Goal: Task Accomplishment & Management: Manage account settings

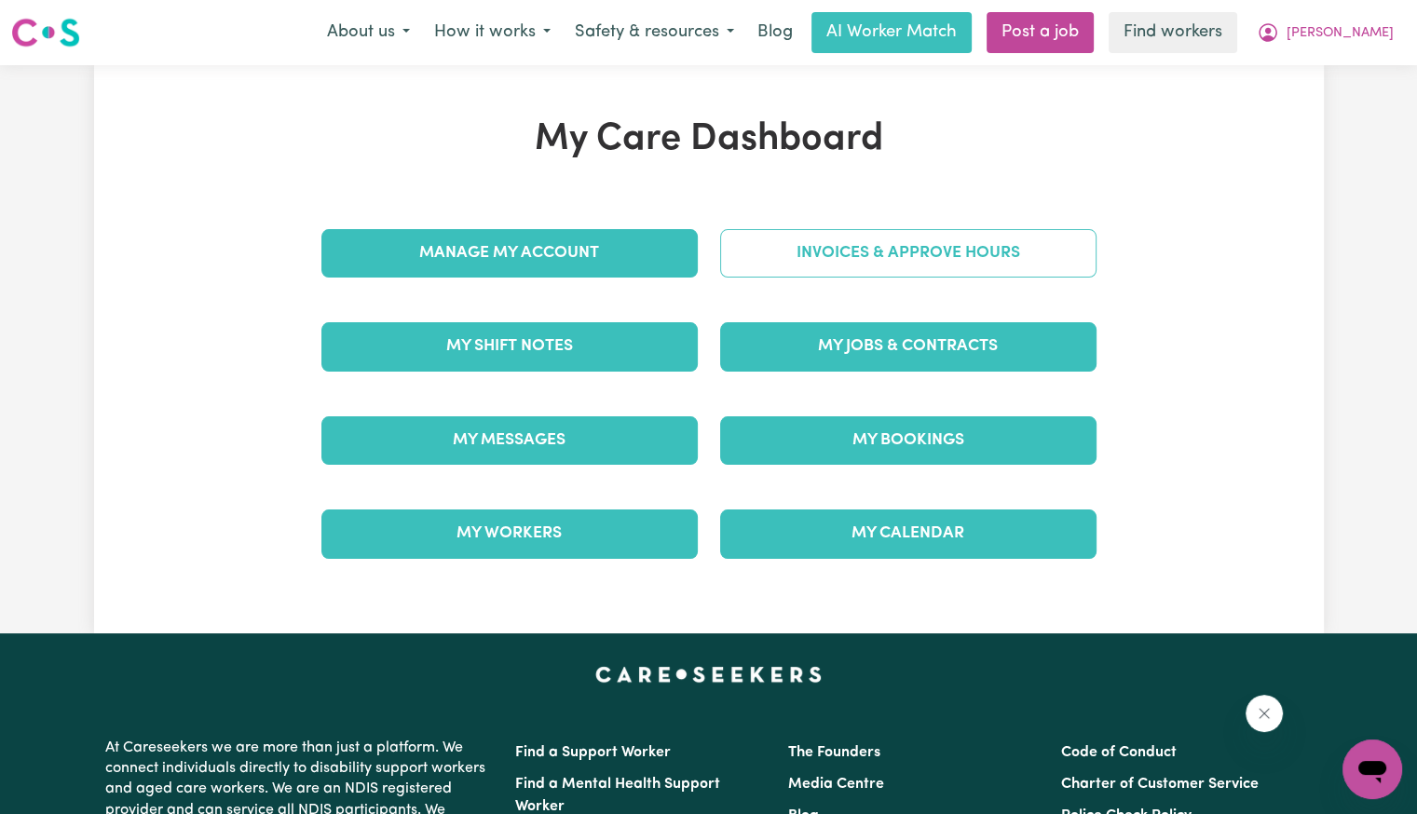
click at [875, 243] on link "Invoices & Approve Hours" at bounding box center [908, 253] width 376 height 48
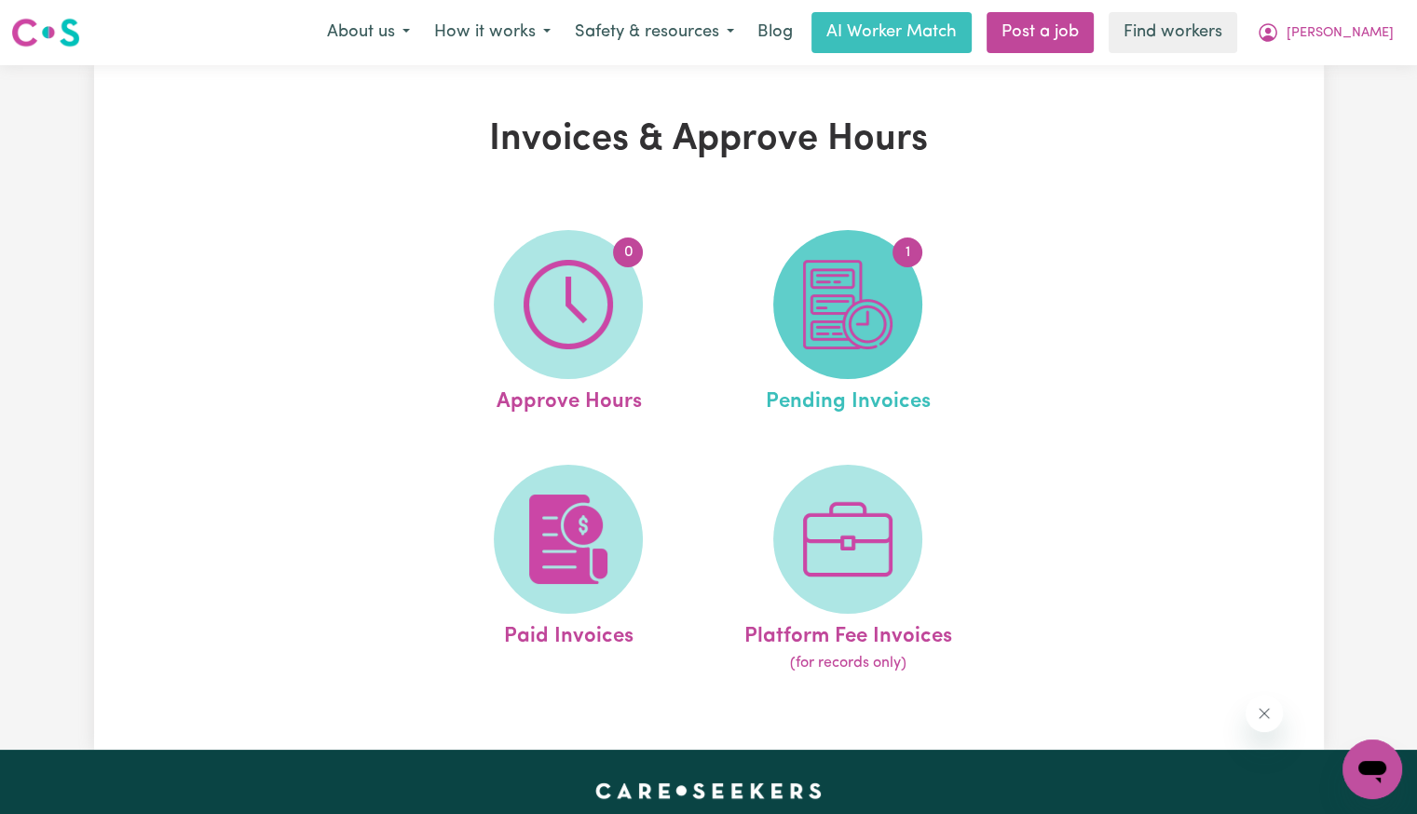
click at [877, 286] on img at bounding box center [847, 304] width 89 height 89
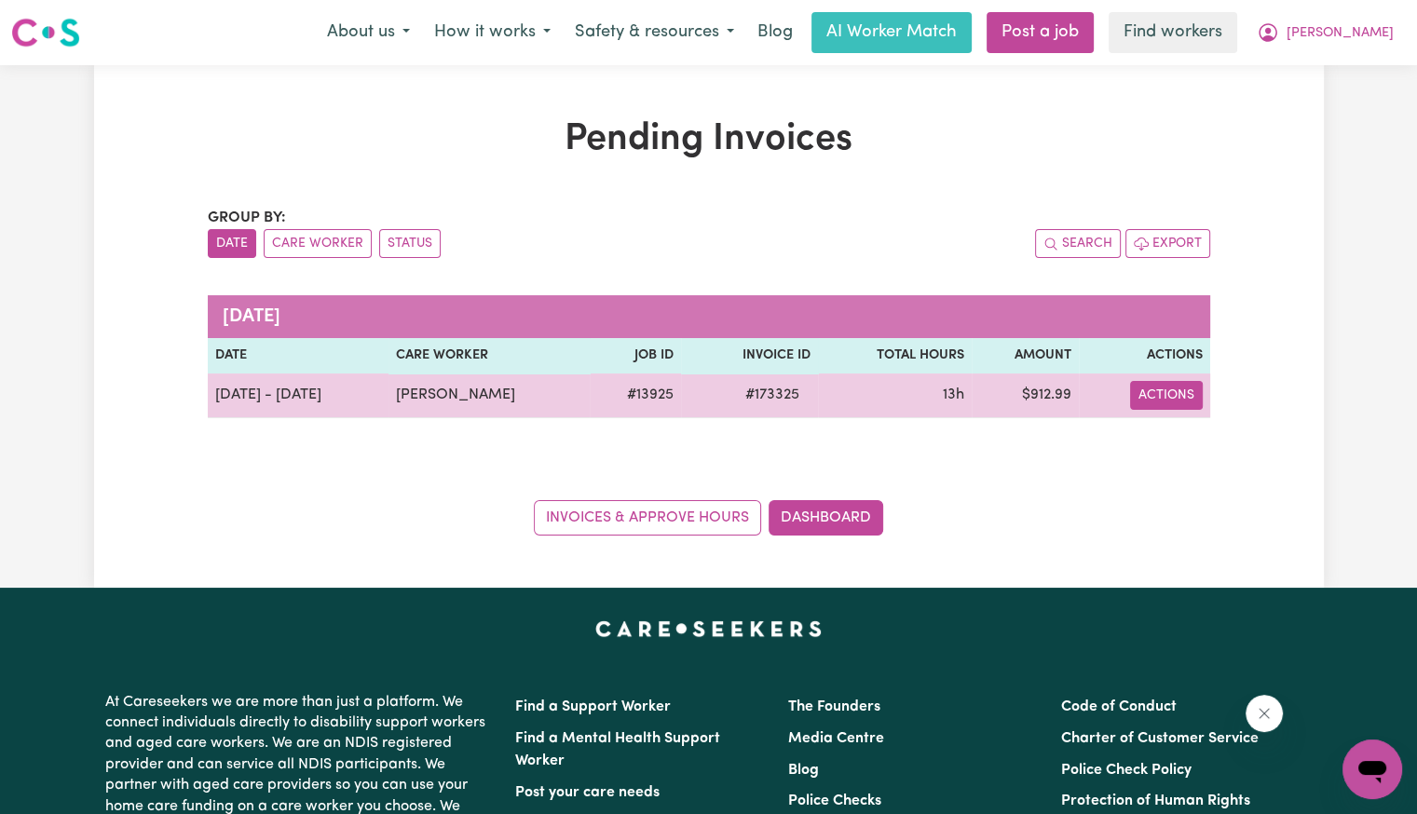
click at [1160, 403] on button "Actions" at bounding box center [1166, 395] width 73 height 29
drag, startPoint x: 1160, startPoint y: 406, endPoint x: 1160, endPoint y: 443, distance: 36.3
click at [1160, 443] on icon "Download invoice #173325" at bounding box center [1158, 438] width 15 height 15
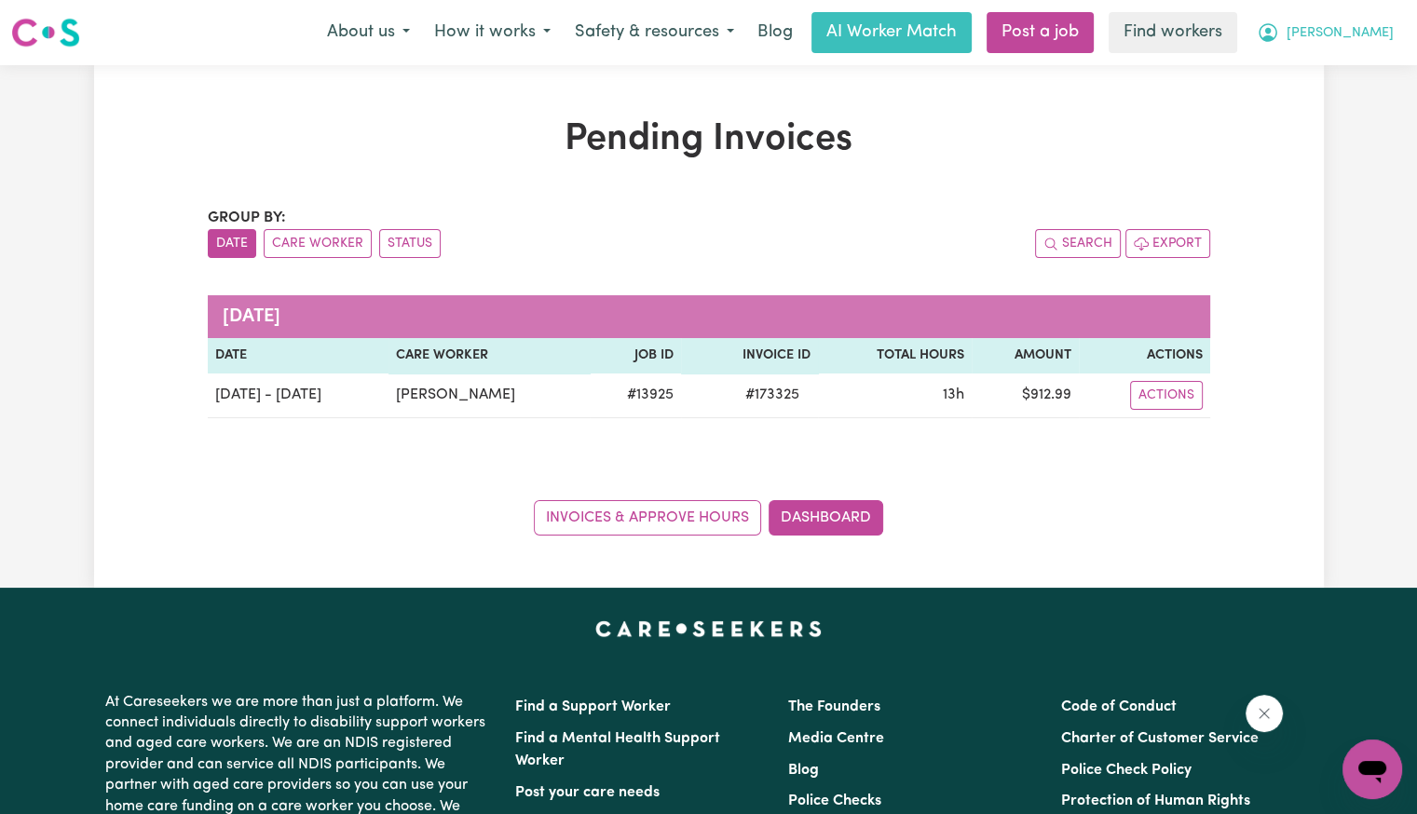
click at [1379, 41] on span "[PERSON_NAME]" at bounding box center [1340, 33] width 107 height 20
click at [1353, 94] on link "Logout" at bounding box center [1331, 106] width 147 height 35
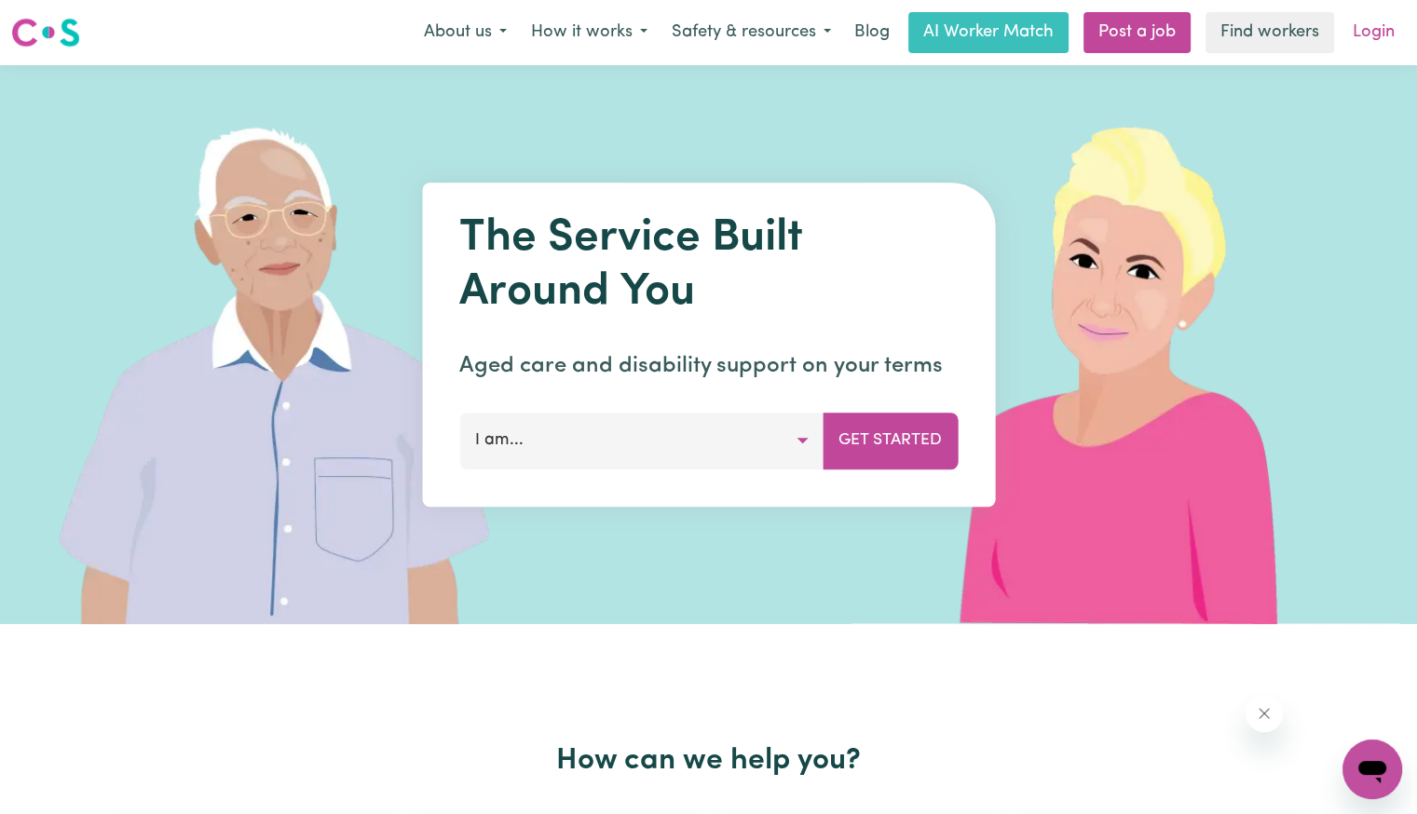
click at [1379, 34] on link "Login" at bounding box center [1374, 32] width 64 height 41
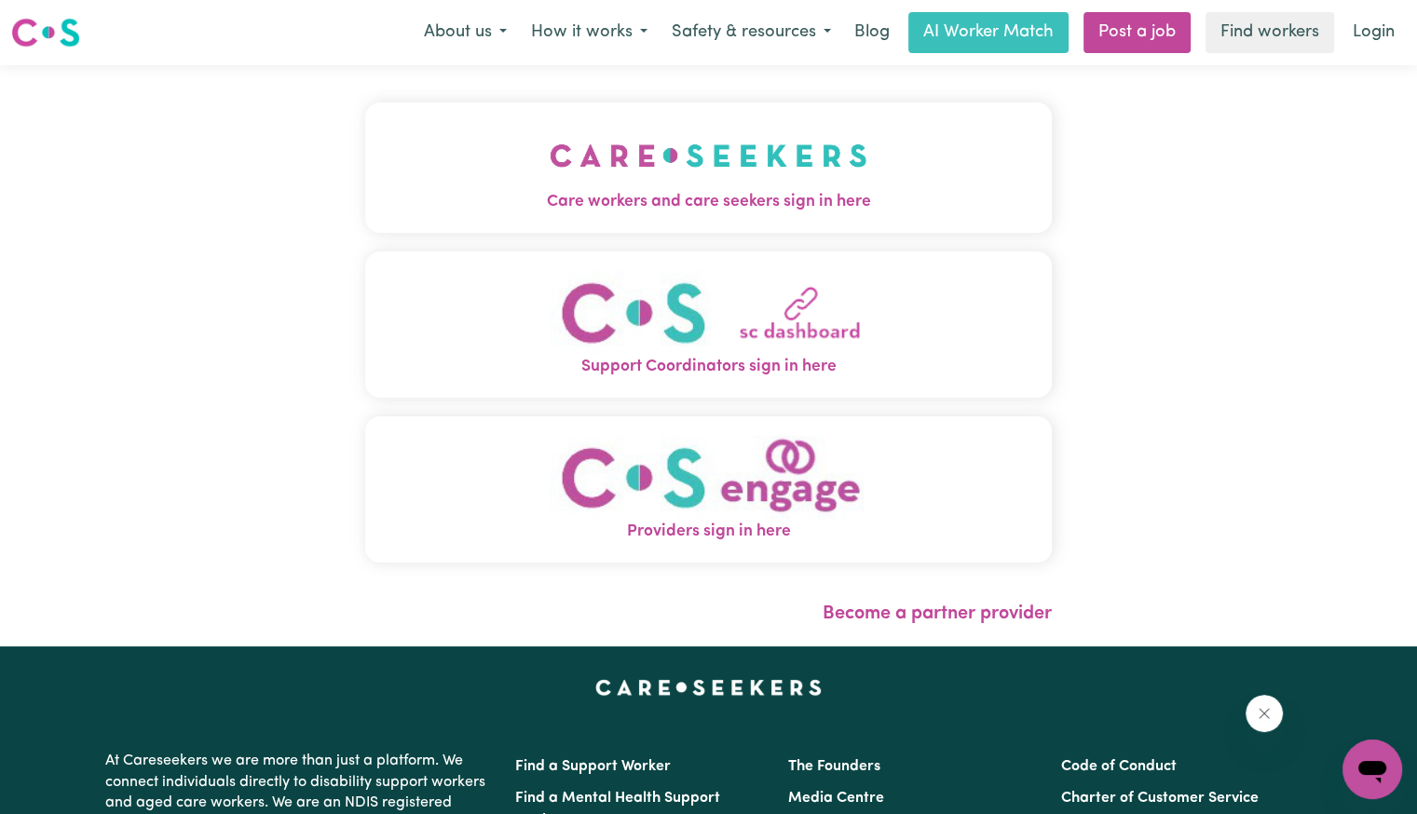
click at [583, 154] on img "Care workers and care seekers sign in here" at bounding box center [709, 155] width 318 height 69
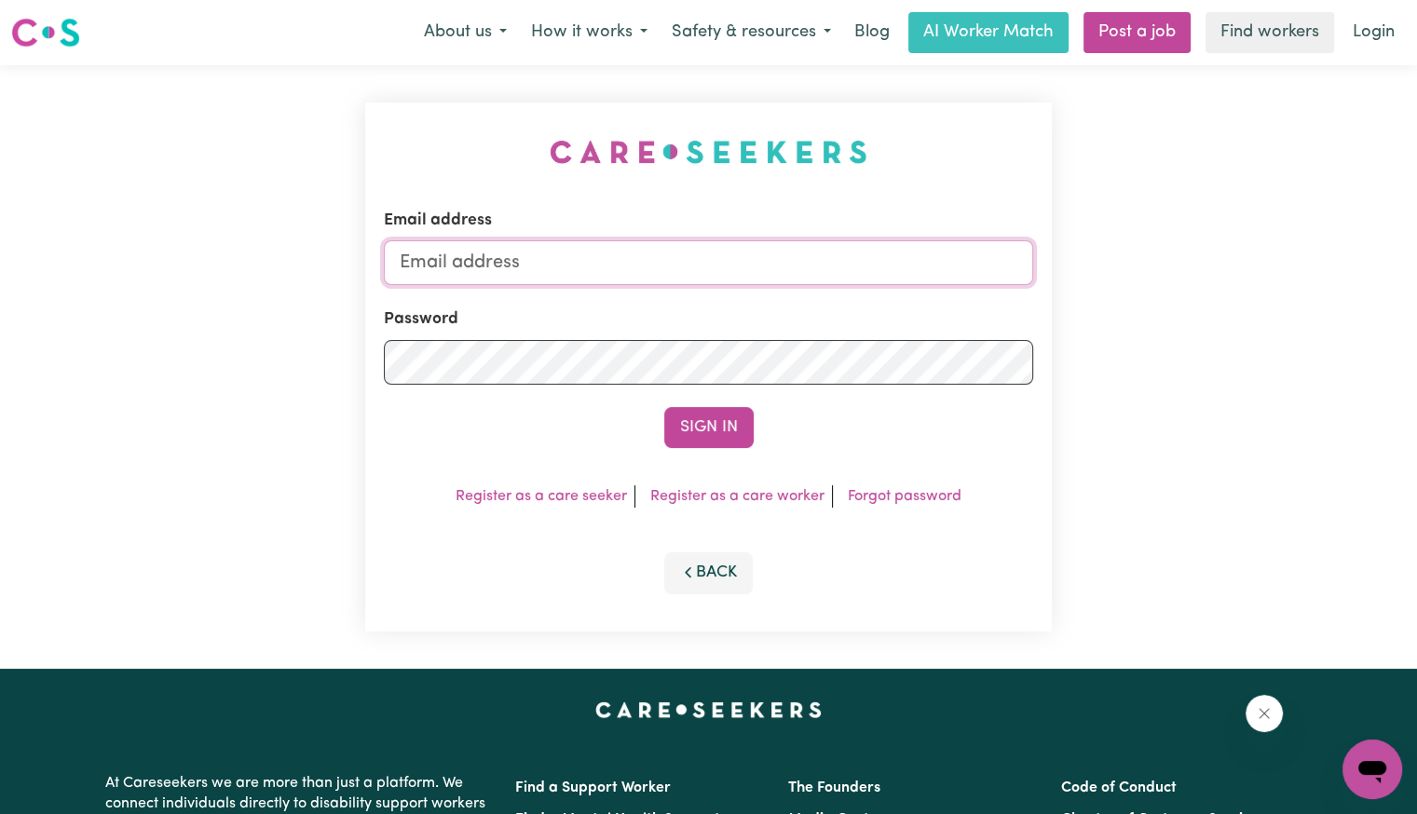
click at [570, 243] on input "Email address" at bounding box center [708, 262] width 649 height 45
click at [519, 258] on input "[EMAIL_ADDRESS][DOMAIN_NAME]" at bounding box center [708, 262] width 649 height 45
drag, startPoint x: 678, startPoint y: 254, endPoint x: 310, endPoint y: 239, distance: 368.3
click at [298, 239] on div "Email address [EMAIL_ADDRESS][DOMAIN_NAME] Password Sign In Register as a care …" at bounding box center [708, 367] width 1417 height 604
drag, startPoint x: 501, startPoint y: 264, endPoint x: 1068, endPoint y: 217, distance: 568.4
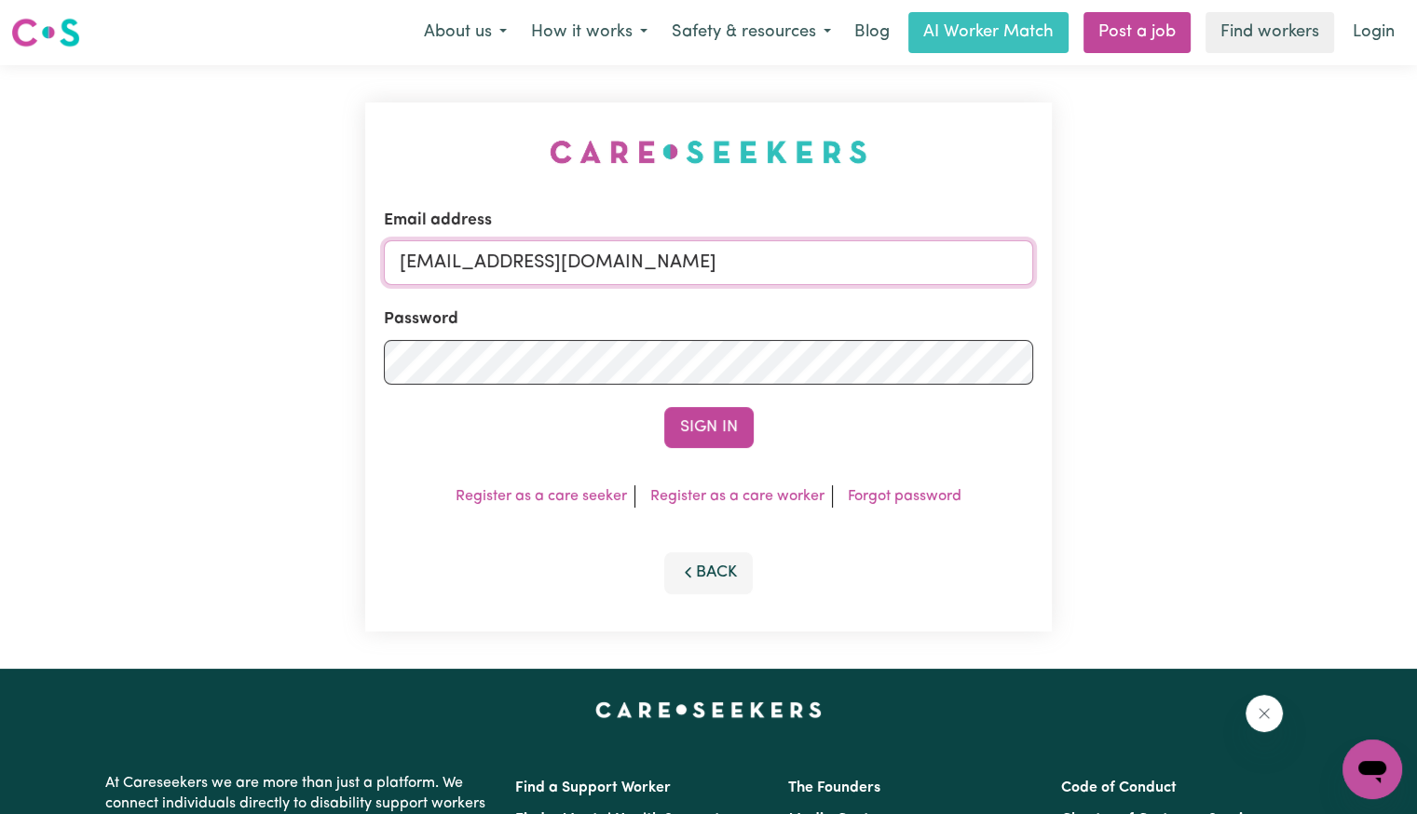
click at [1068, 217] on div "Email address [EMAIL_ADDRESS][DOMAIN_NAME] Password Sign In Register as a care …" at bounding box center [708, 367] width 1417 height 604
drag, startPoint x: 529, startPoint y: 260, endPoint x: 607, endPoint y: 263, distance: 77.4
click at [607, 263] on input "Superuser~ca" at bounding box center [708, 262] width 649 height 45
paste input "[EMAIL_ADDRESS][DOMAIN_NAME]"
type input "[EMAIL_ADDRESS][DOMAIN_NAME]"
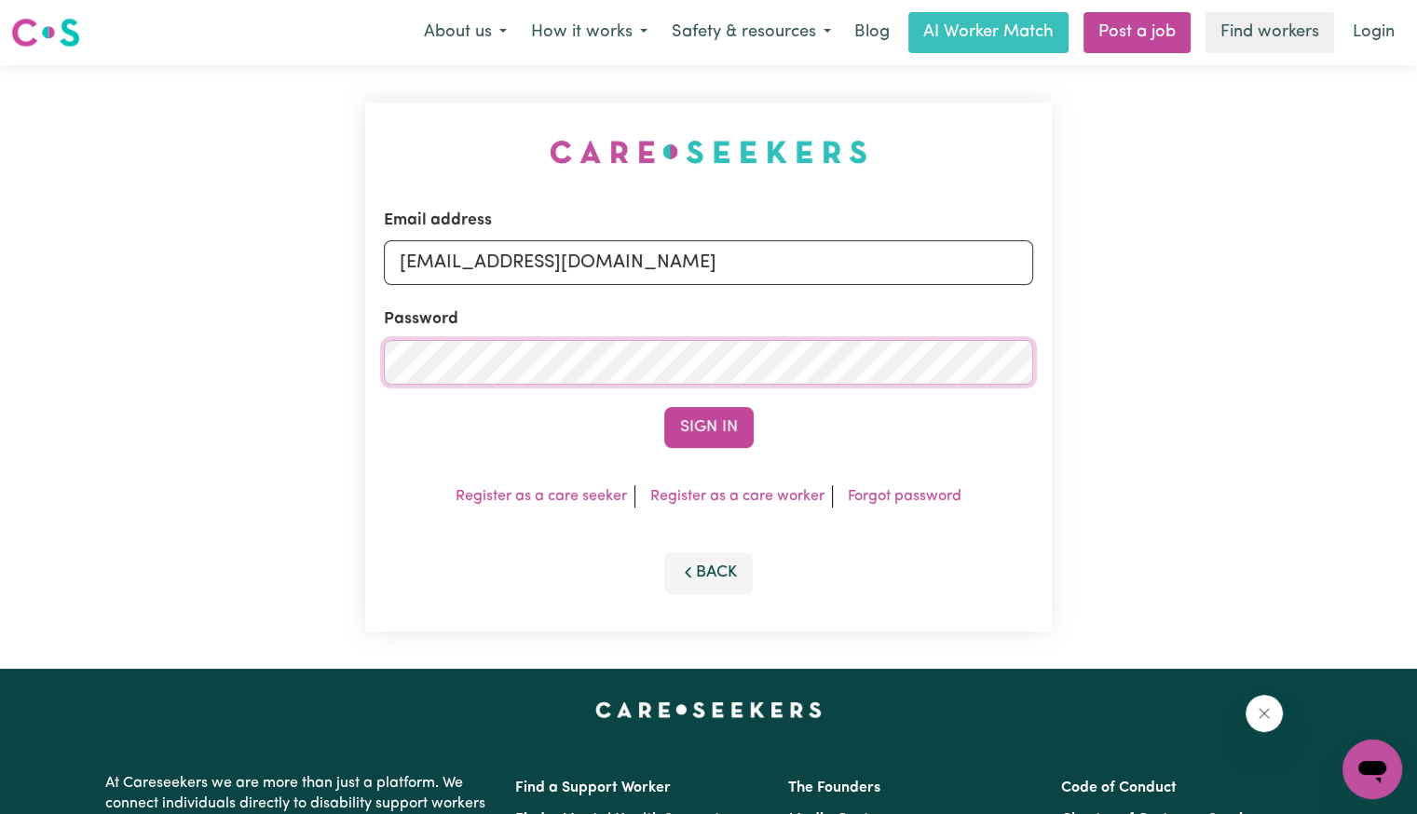
click at [664, 407] on button "Sign In" at bounding box center [708, 427] width 89 height 41
